Goal: Communication & Community: Participate in discussion

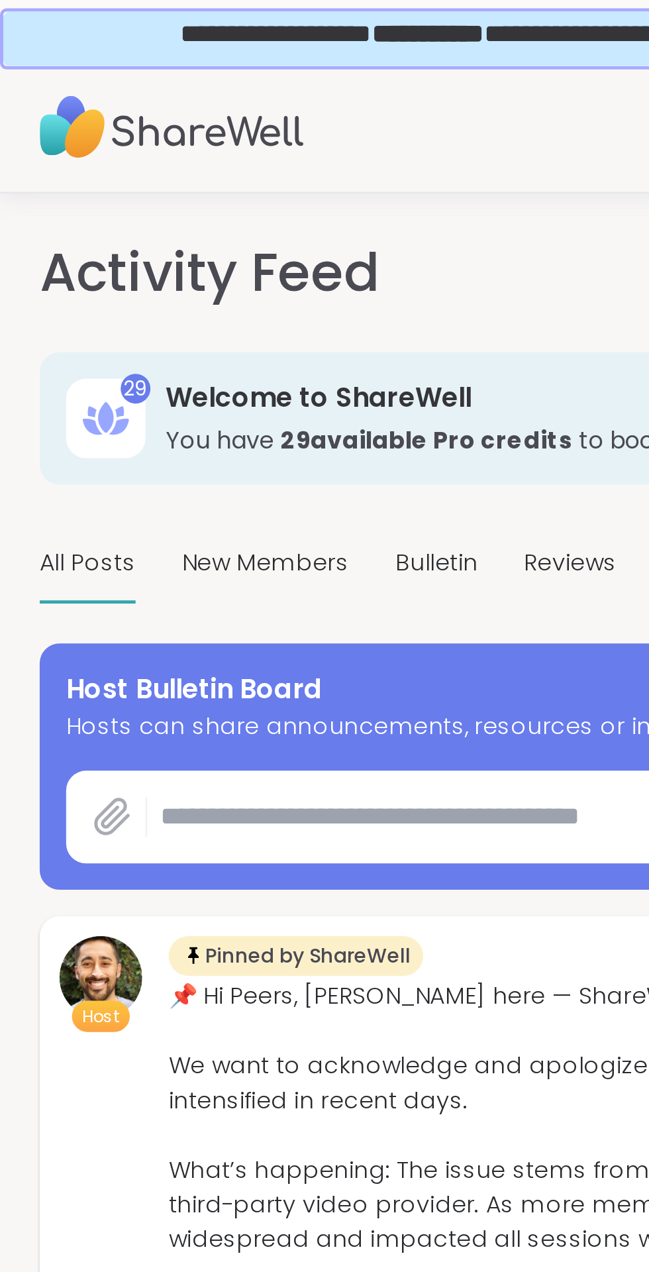
click at [42, 332] on icon at bounding box center [45, 327] width 16 height 16
click at [40, 325] on icon at bounding box center [45, 327] width 16 height 16
click at [46, 328] on icon at bounding box center [44, 327] width 13 height 14
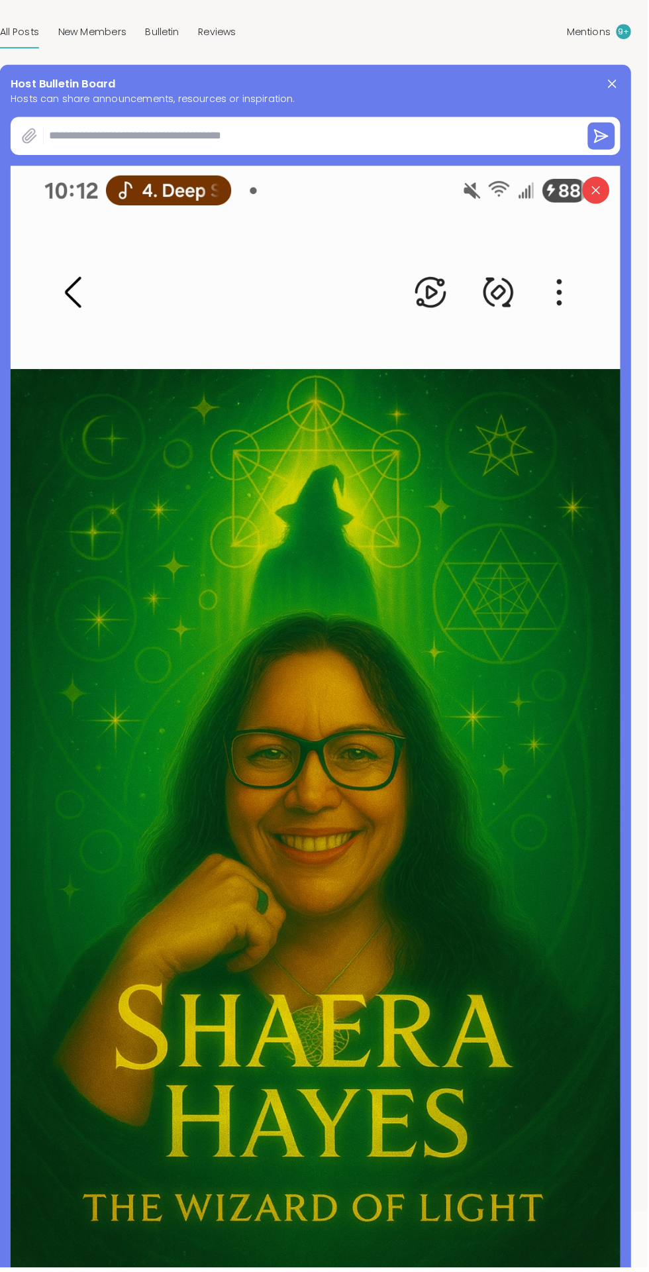
scroll to position [162, 0]
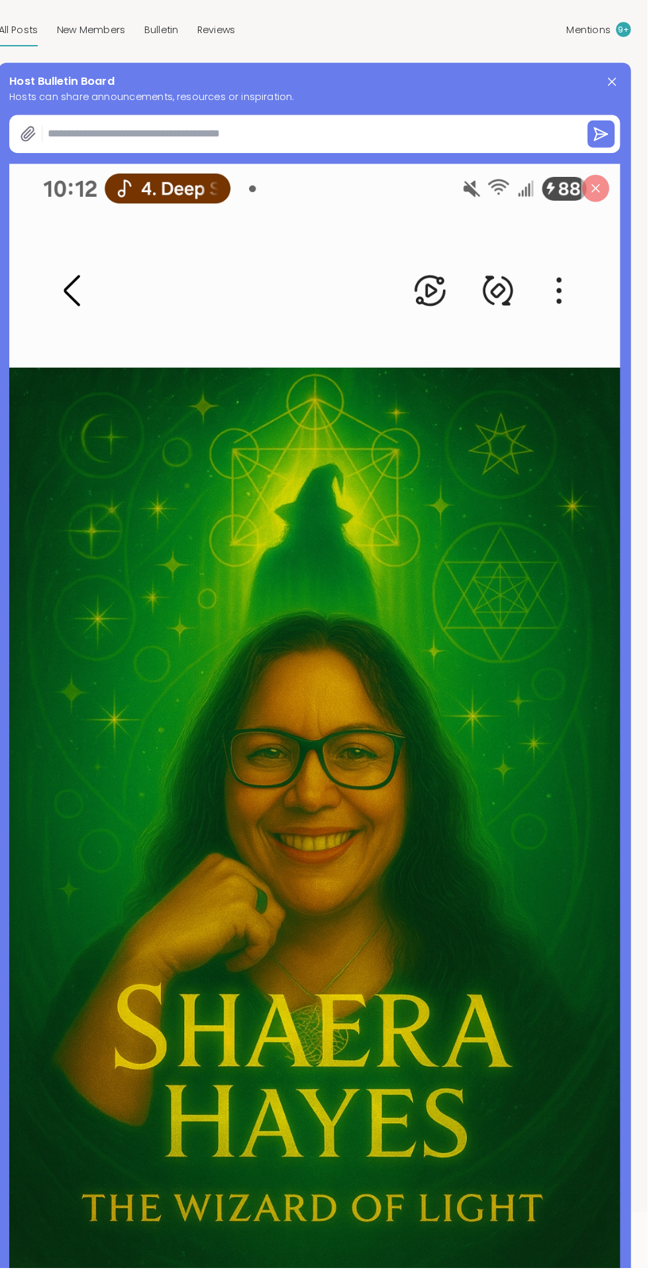
click at [599, 218] on icon at bounding box center [599, 219] width 8 height 8
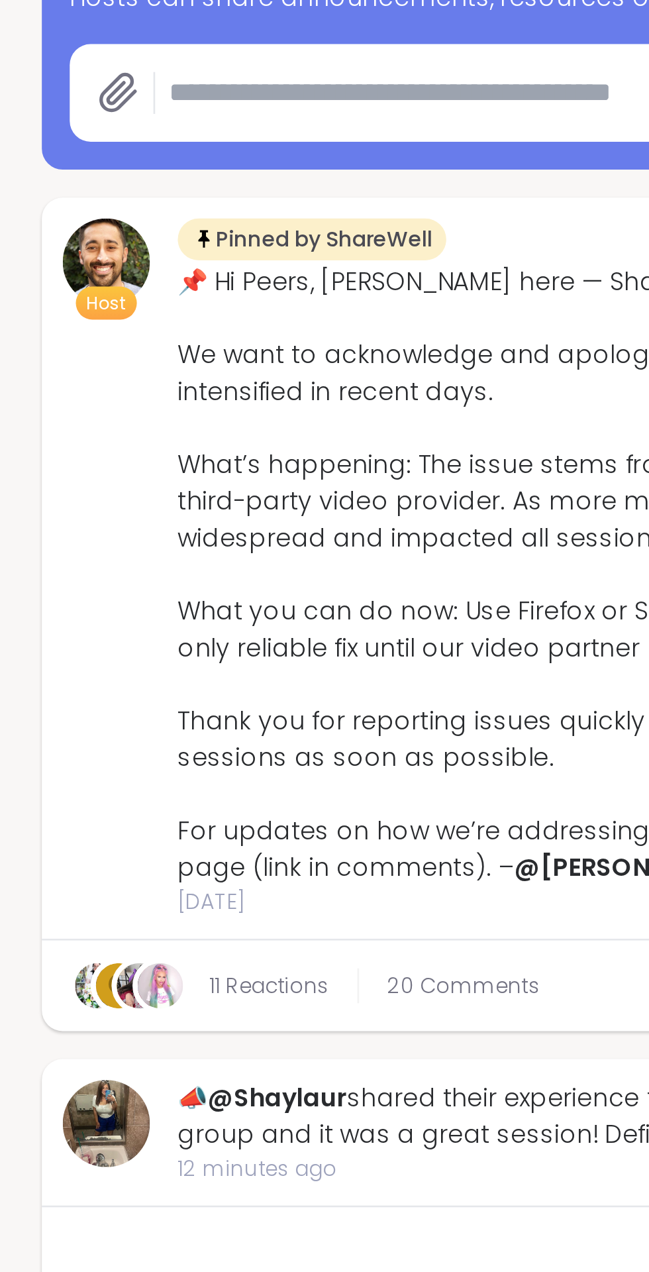
scroll to position [162, 0]
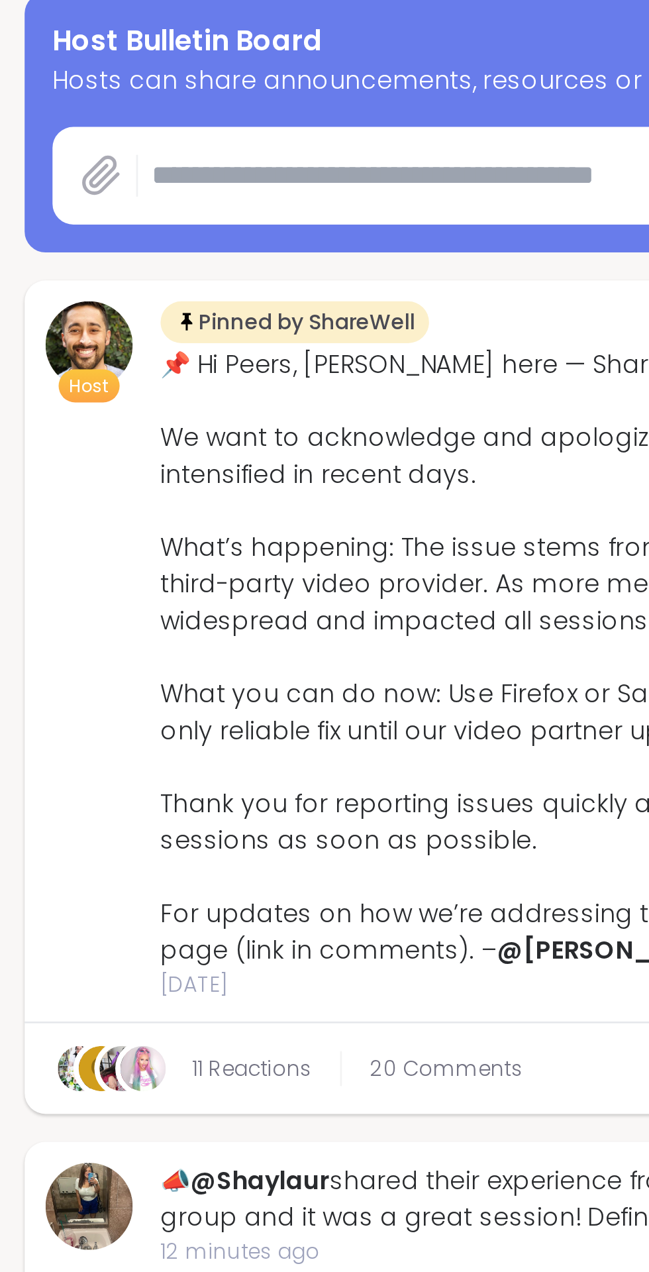
click at [42, 166] on icon at bounding box center [44, 165] width 13 height 14
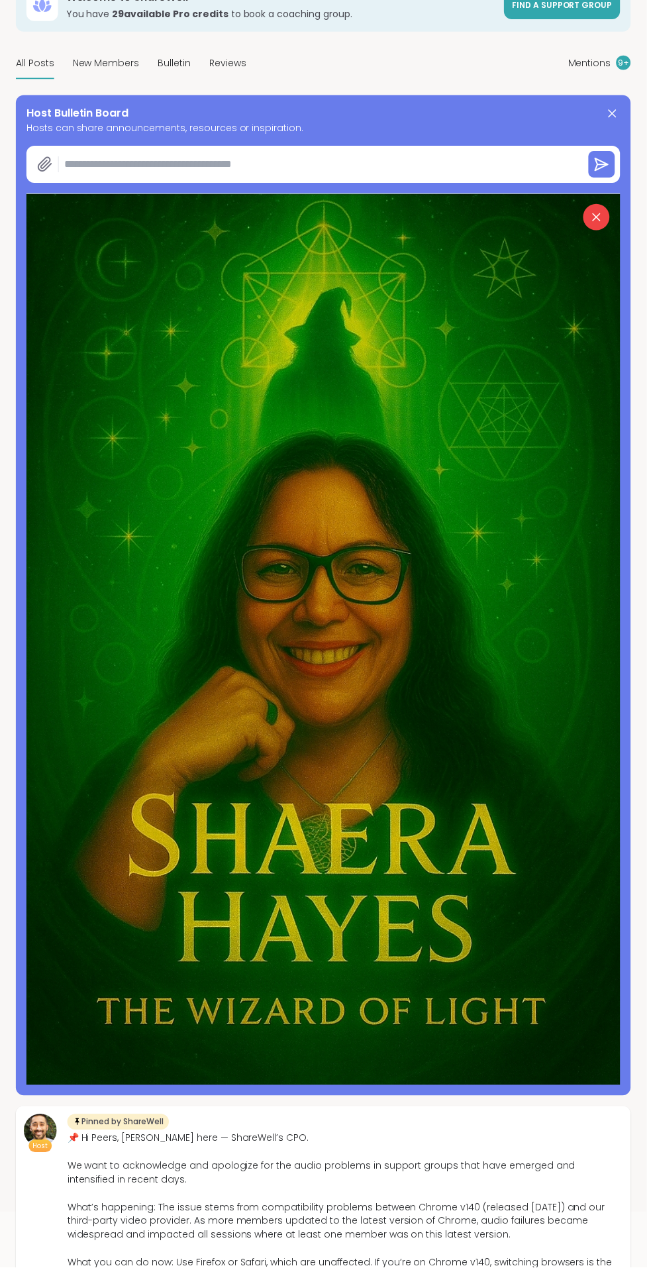
click at [245, 157] on textarea at bounding box center [319, 165] width 521 height 27
type textarea "*"
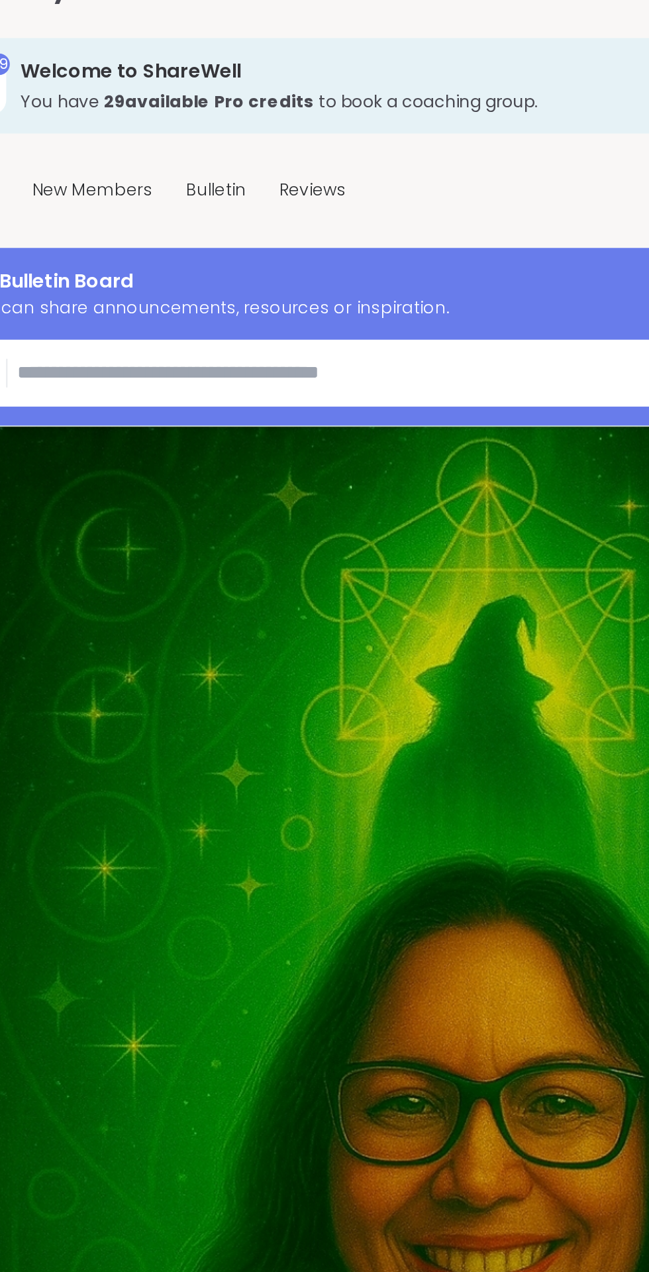
scroll to position [117, 0]
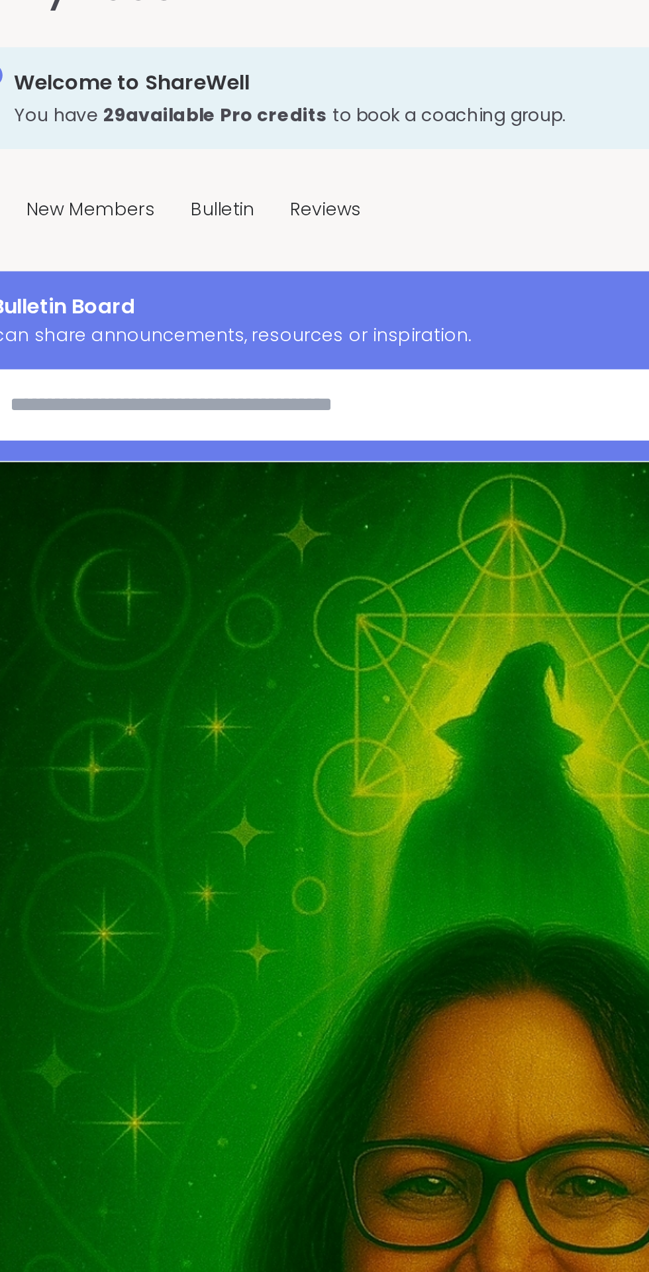
paste textarea "**********"
type textarea "**********"
type textarea "*"
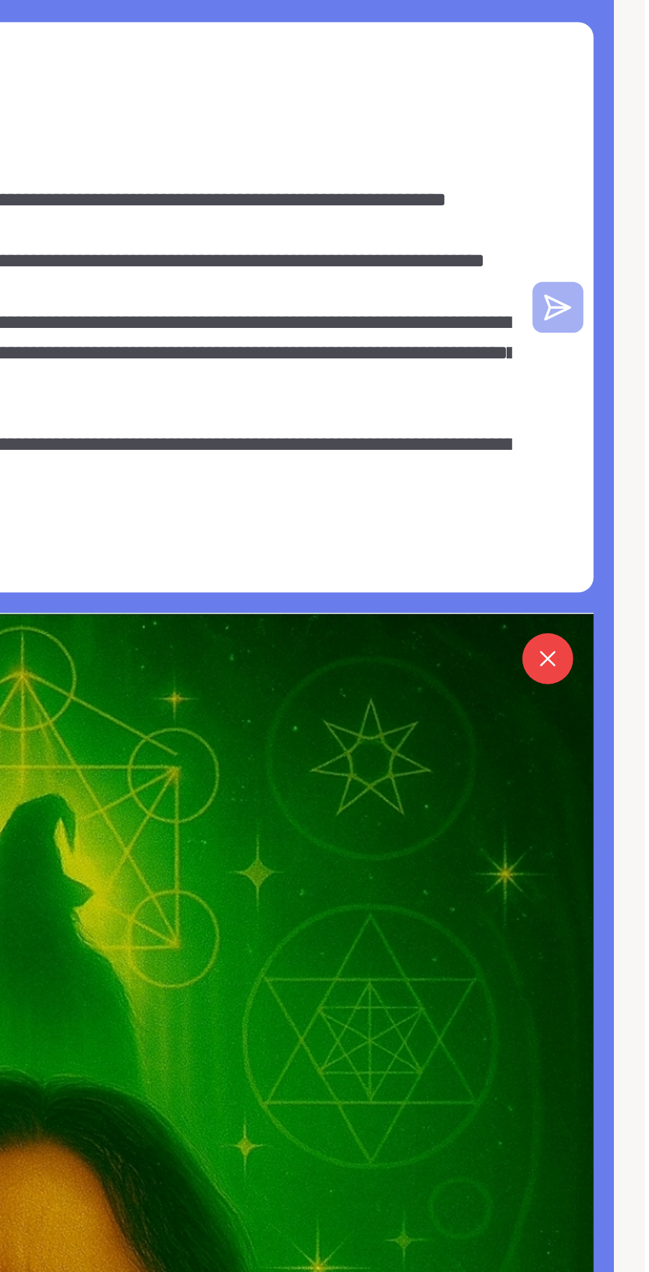
type textarea "**********"
click at [605, 341] on icon at bounding box center [605, 341] width 11 height 0
type textarea "*"
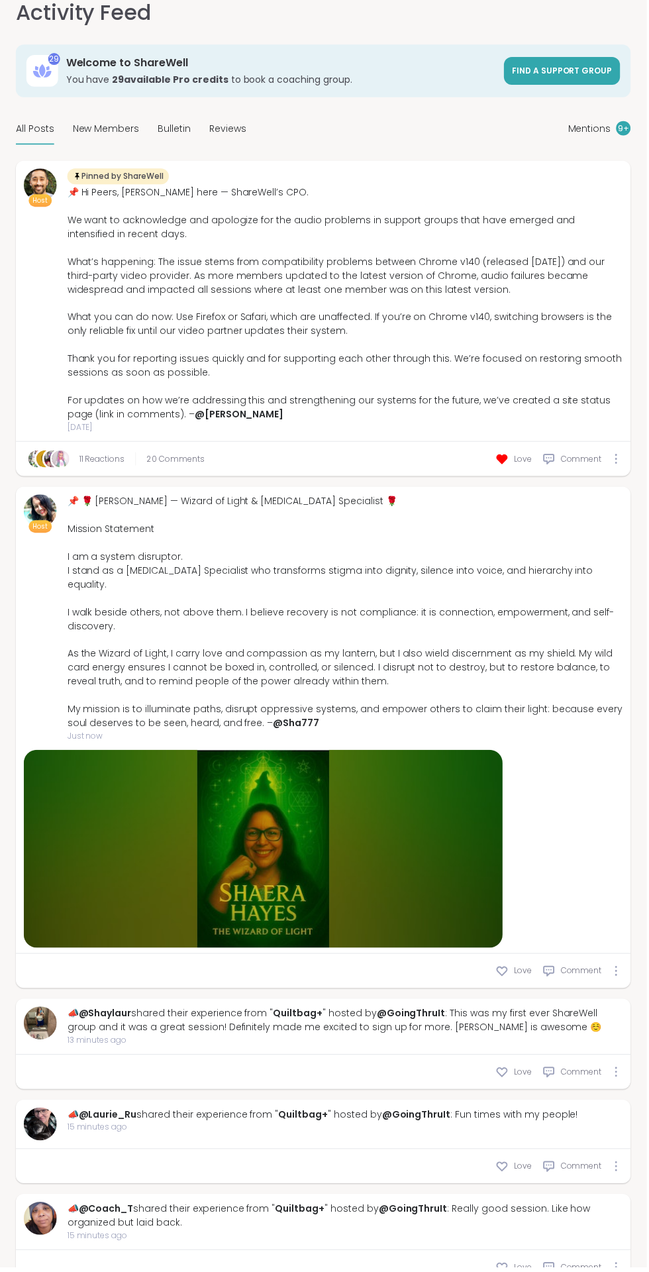
scroll to position [95, 0]
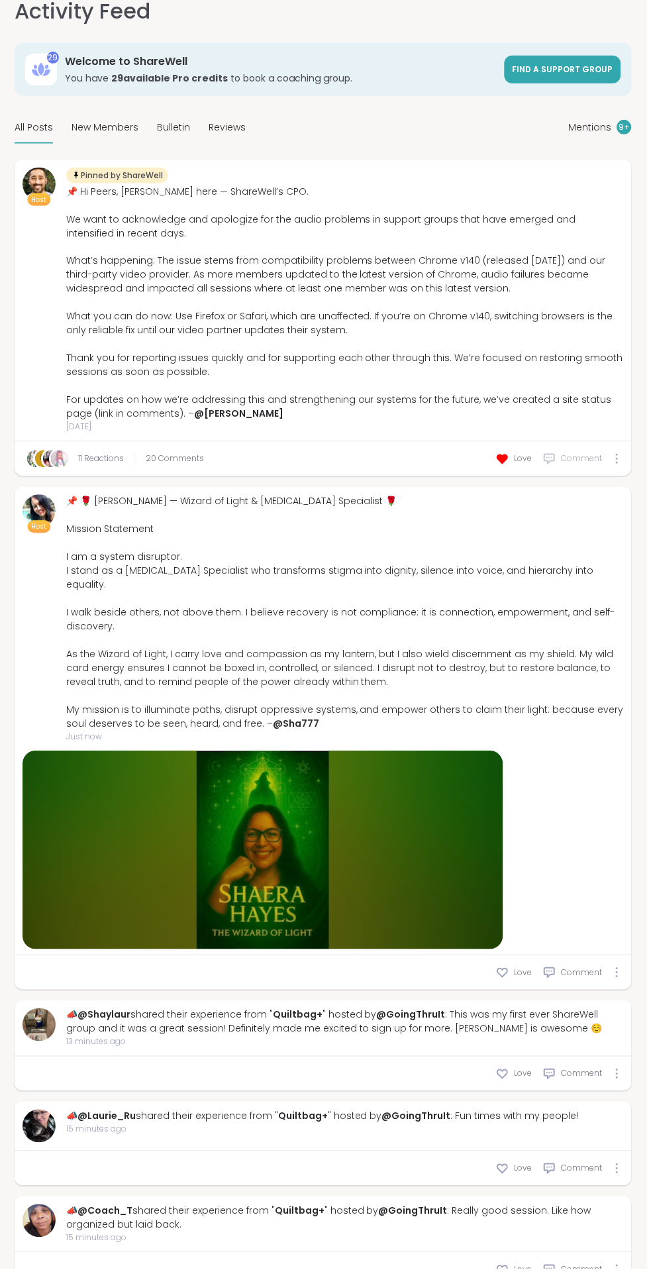
click at [576, 462] on span "Comment" at bounding box center [583, 462] width 41 height 12
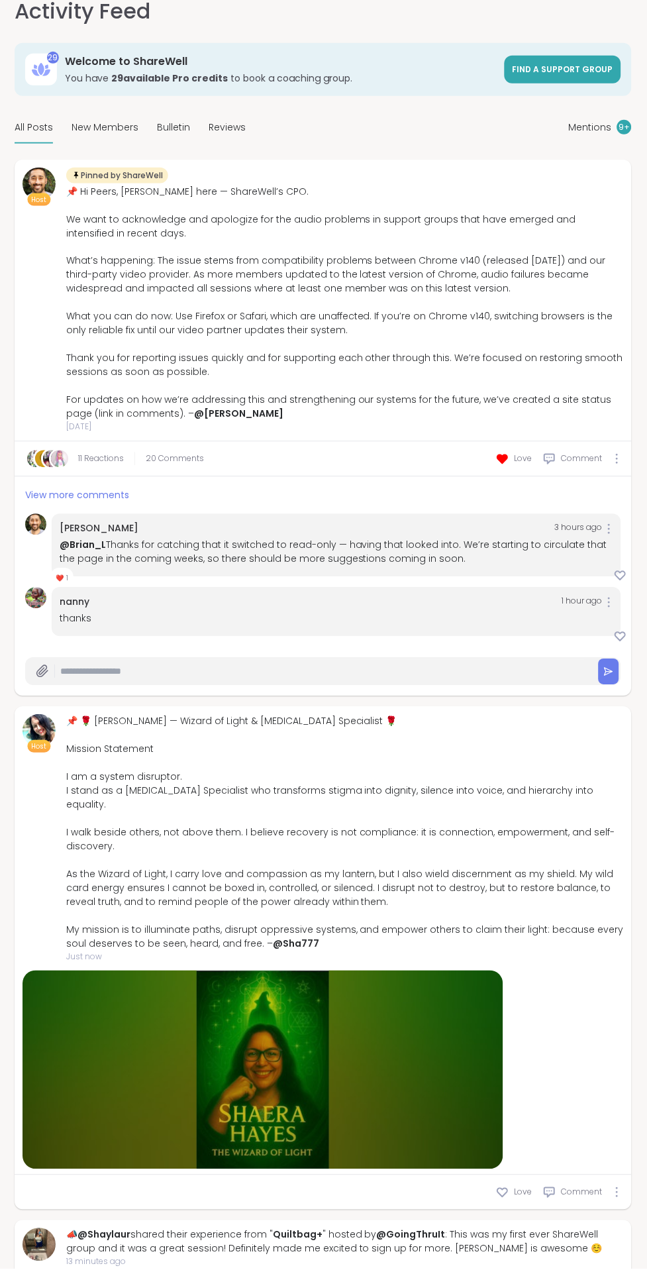
click at [203, 672] on input "text" at bounding box center [324, 674] width 525 height 23
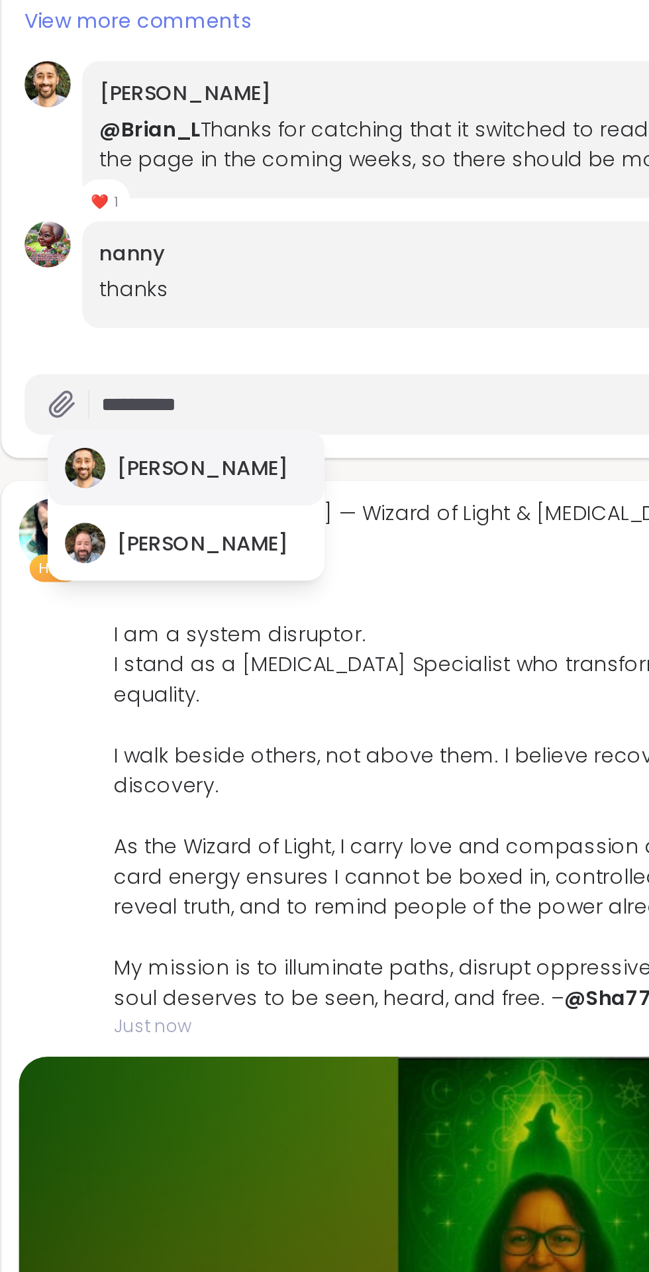
click at [122, 698] on div "[PERSON_NAME]" at bounding box center [100, 703] width 127 height 34
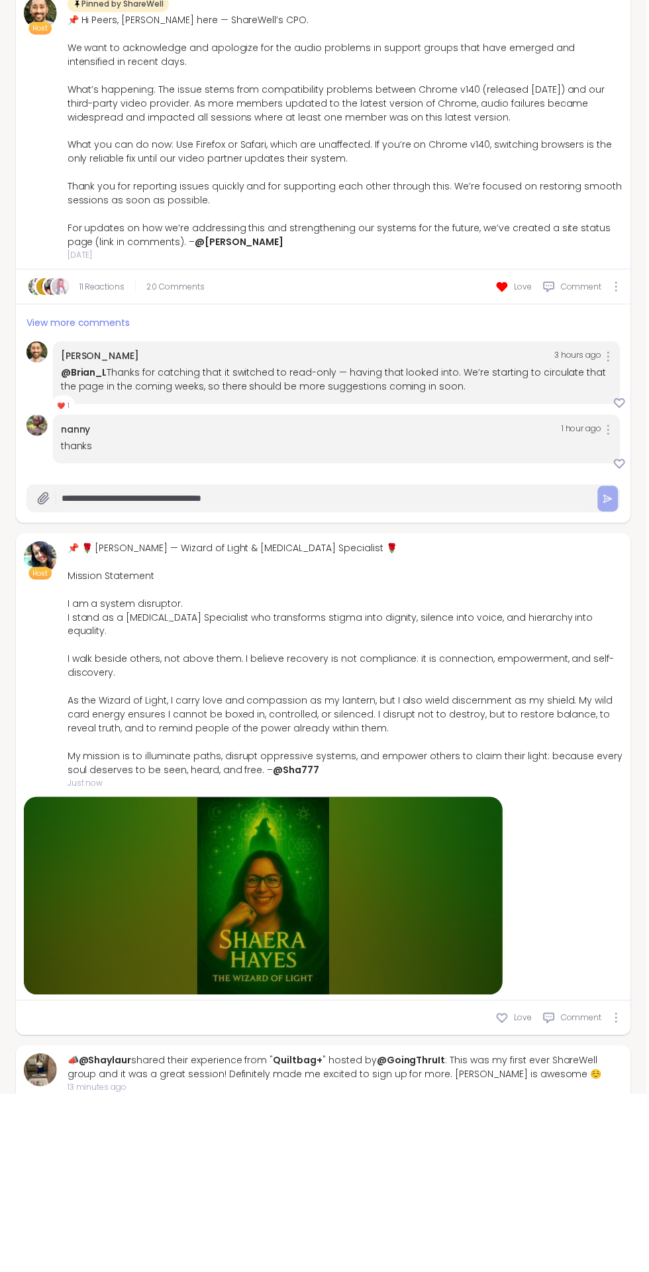
type input "**********"
click at [610, 674] on icon at bounding box center [611, 674] width 7 height 0
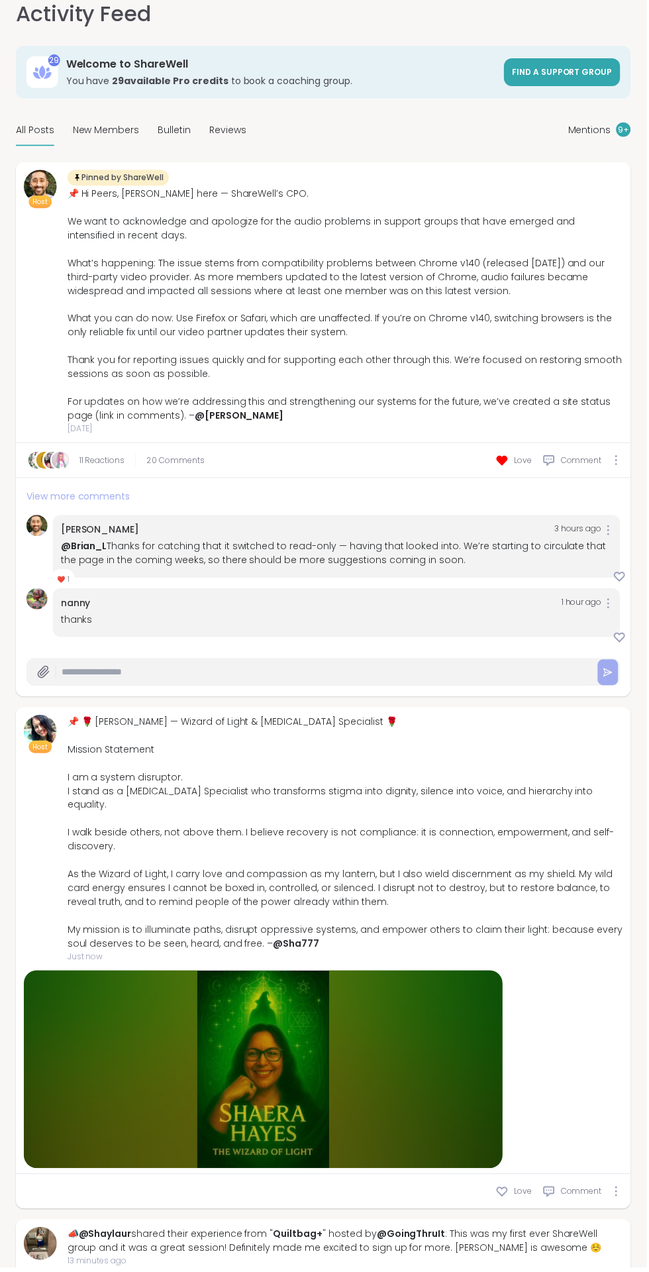
click at [95, 501] on span "View more comments" at bounding box center [79, 498] width 104 height 13
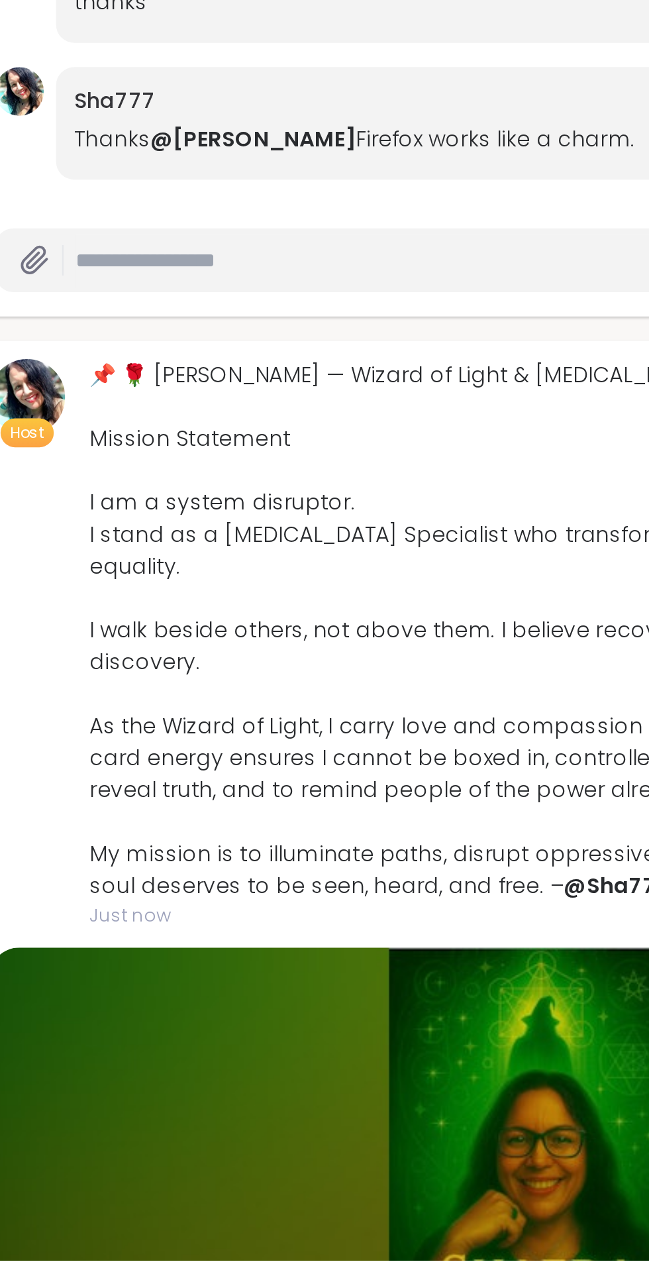
scroll to position [380, 0]
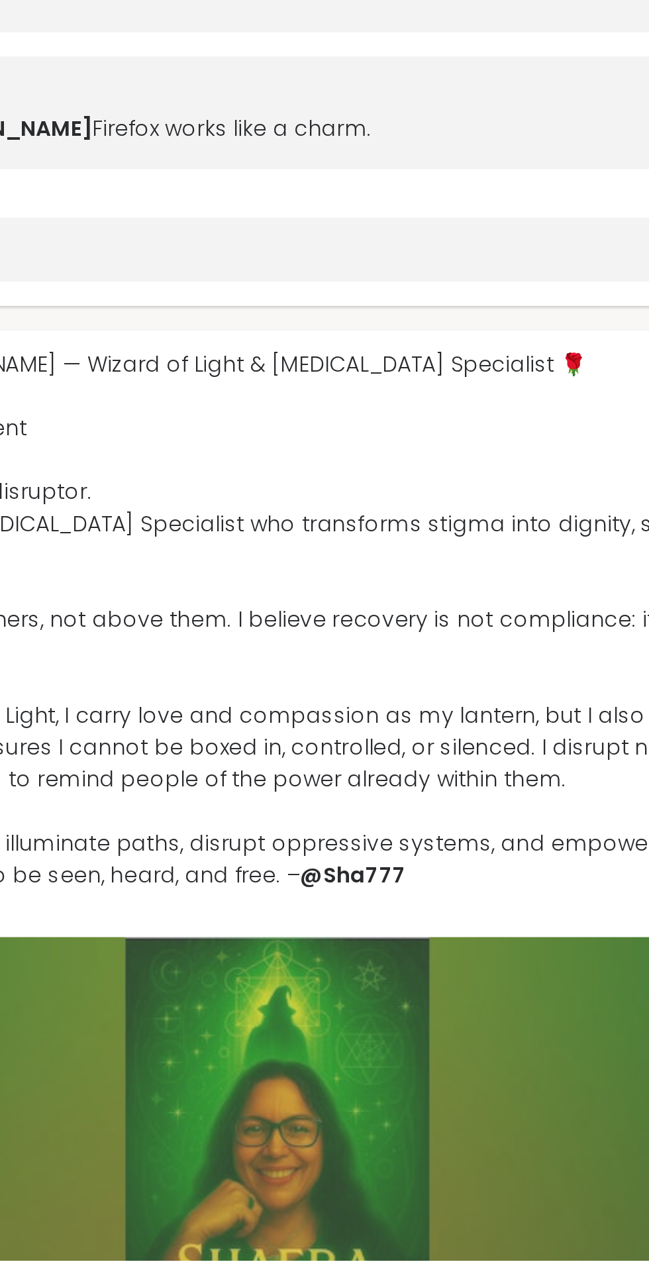
click at [273, 1157] on div at bounding box center [264, 1230] width 481 height 199
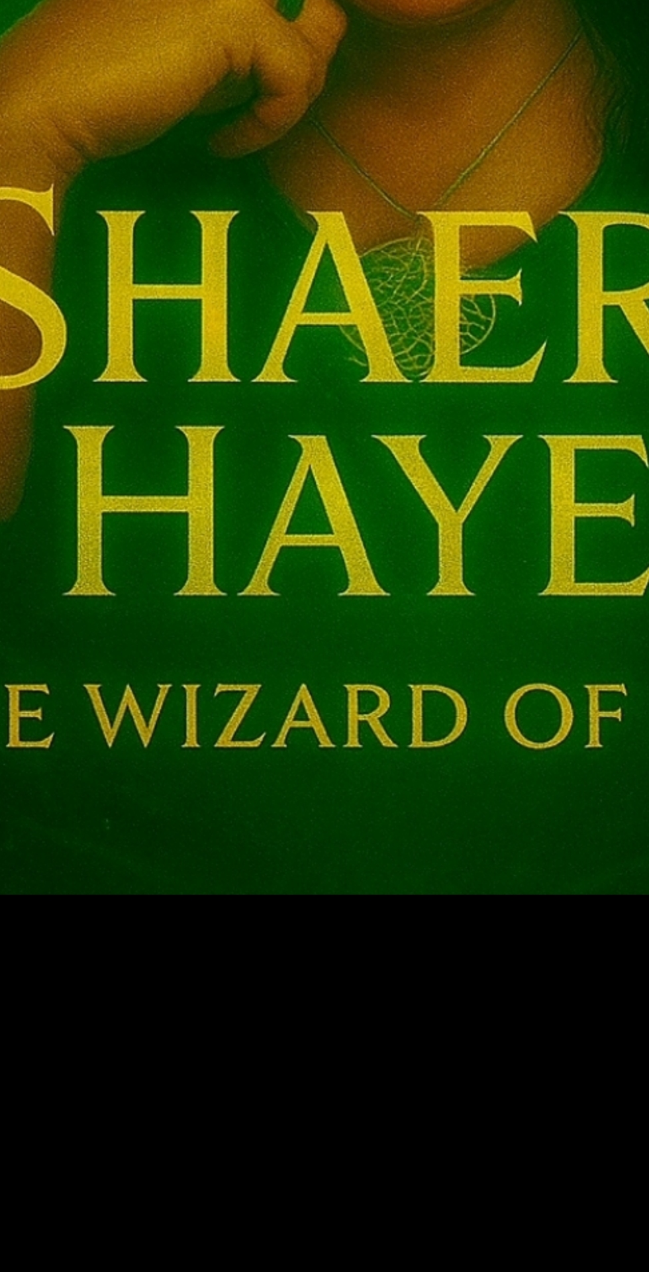
click at [333, 973] on img at bounding box center [325, 635] width 628 height 943
click at [343, 965] on img at bounding box center [325, 635] width 628 height 943
click at [355, 1160] on div at bounding box center [324, 636] width 649 height 1272
click at [358, 1157] on div at bounding box center [324, 636] width 649 height 1272
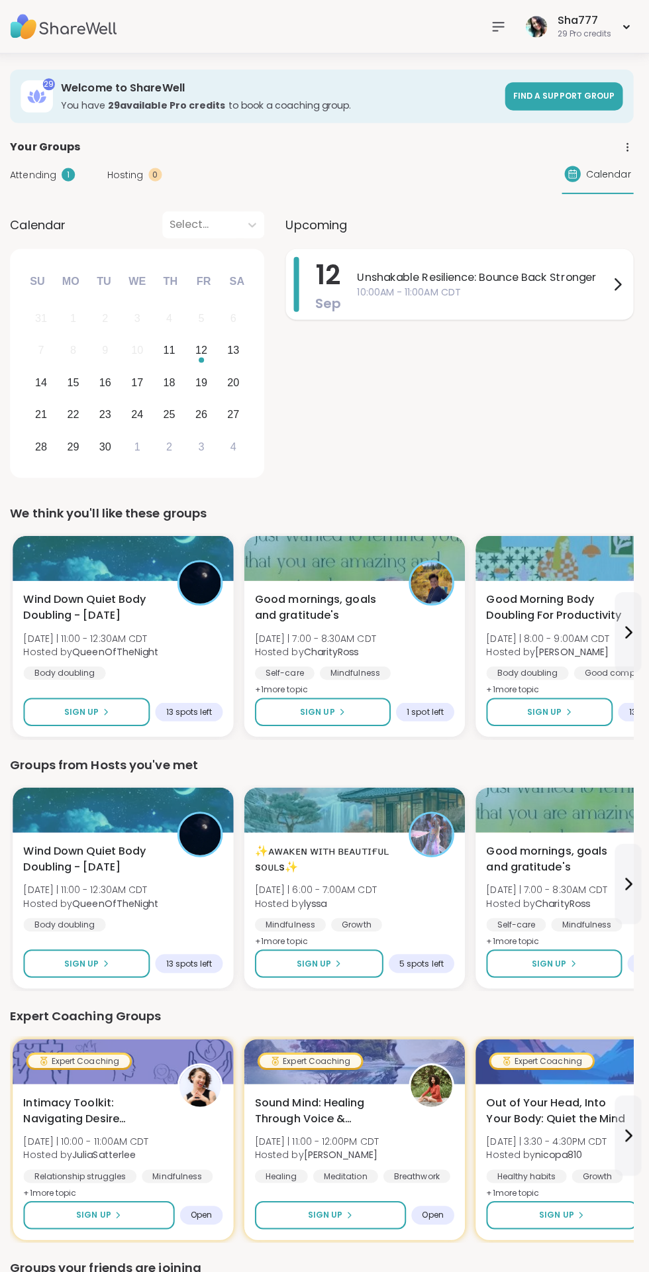
click at [472, 280] on span "Unshakable Resilience: Bounce Back Stronger" at bounding box center [485, 275] width 250 height 16
